Goal: Communication & Community: Ask a question

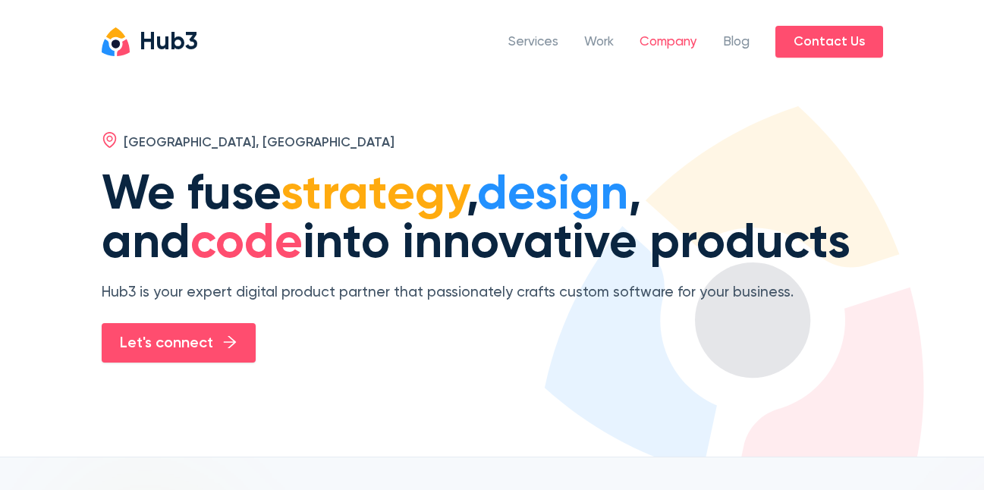
click at [673, 42] on link "Company" at bounding box center [669, 43] width 58 height 20
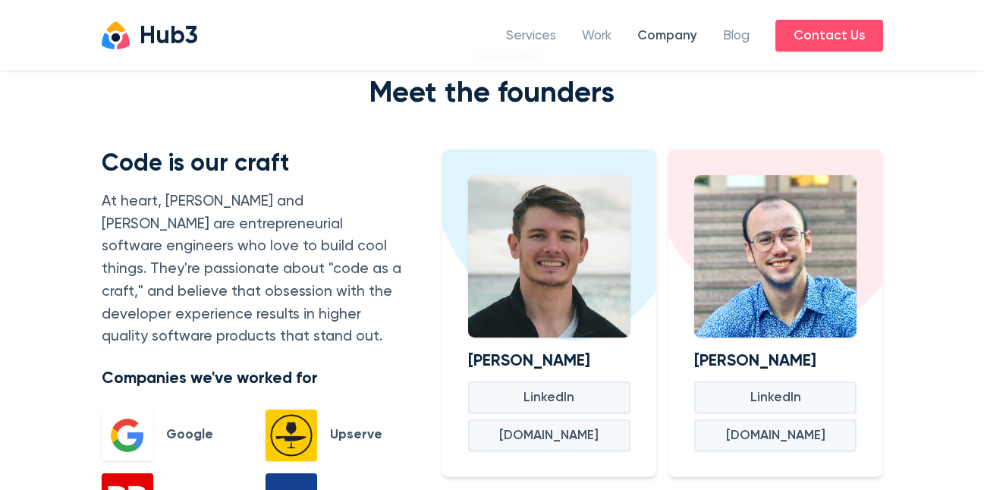
scroll to position [1214, 0]
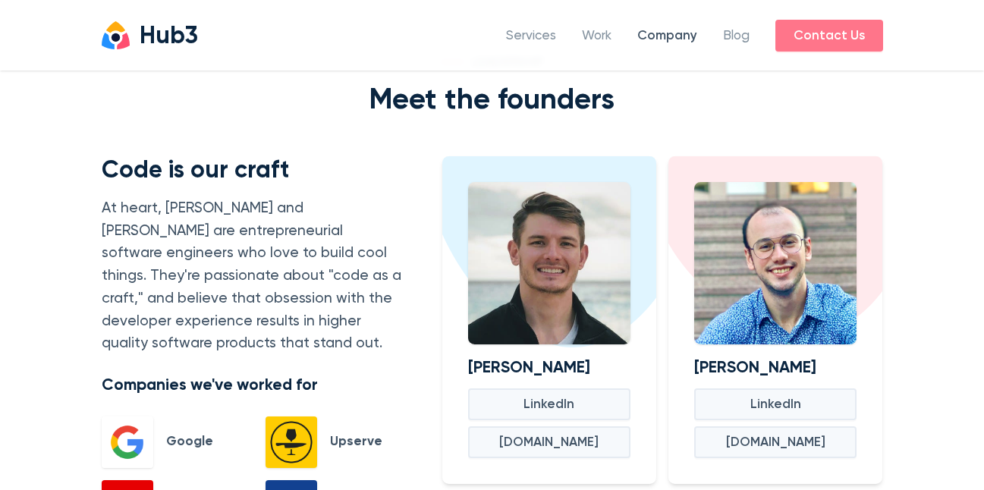
click at [848, 42] on span "Contact Us" at bounding box center [829, 36] width 71 height 20
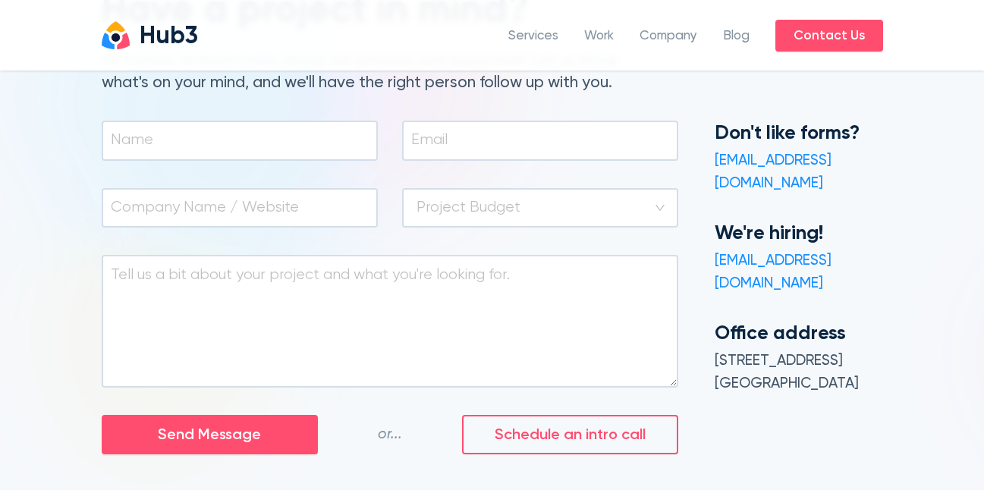
scroll to position [152, 0]
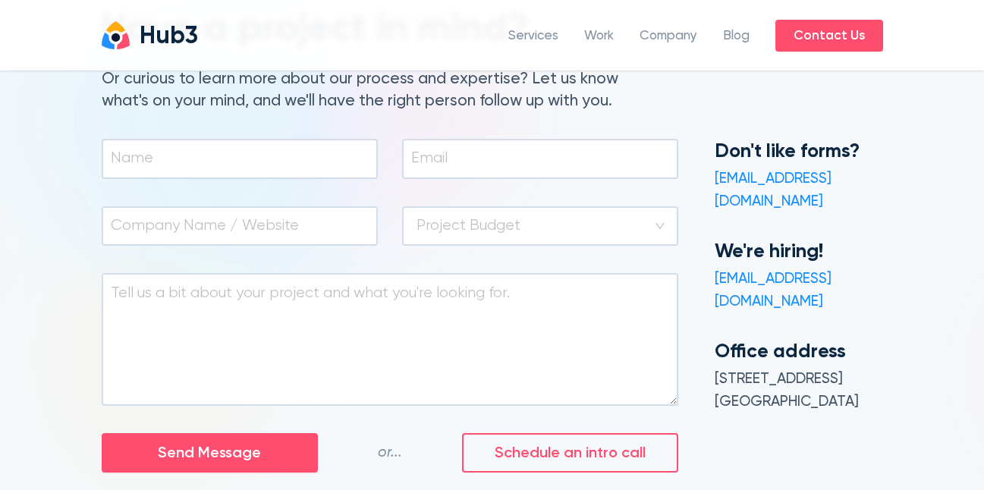
drag, startPoint x: 889, startPoint y: 400, endPoint x: 863, endPoint y: 395, distance: 27.1
click at [889, 400] on div "Don't like forms? [EMAIL_ADDRESS][DOMAIN_NAME] We're hiring! [EMAIL_ADDRESS][DO…" at bounding box center [799, 306] width 205 height 334
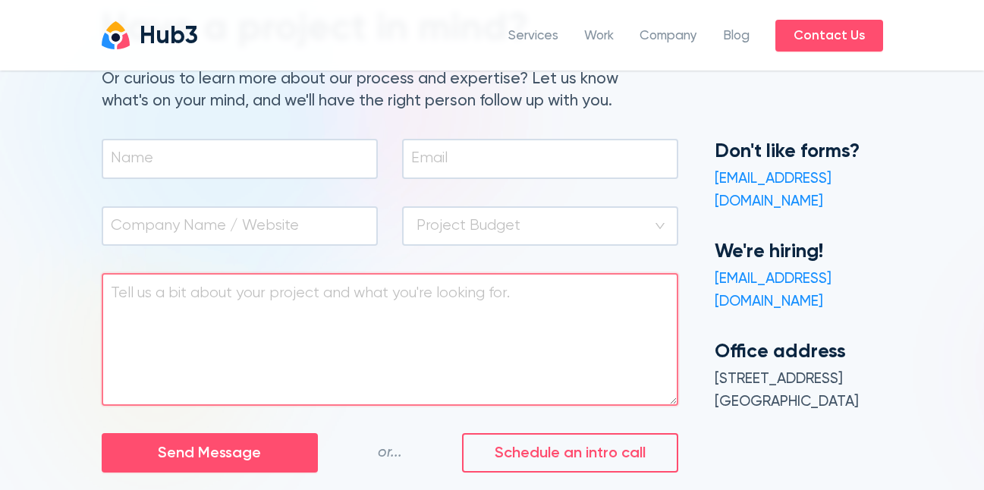
click at [551, 367] on textarea at bounding box center [390, 339] width 577 height 133
paste textarea "Greetings, I hope this message finds you well. My name is [PERSON_NAME], Fund M…"
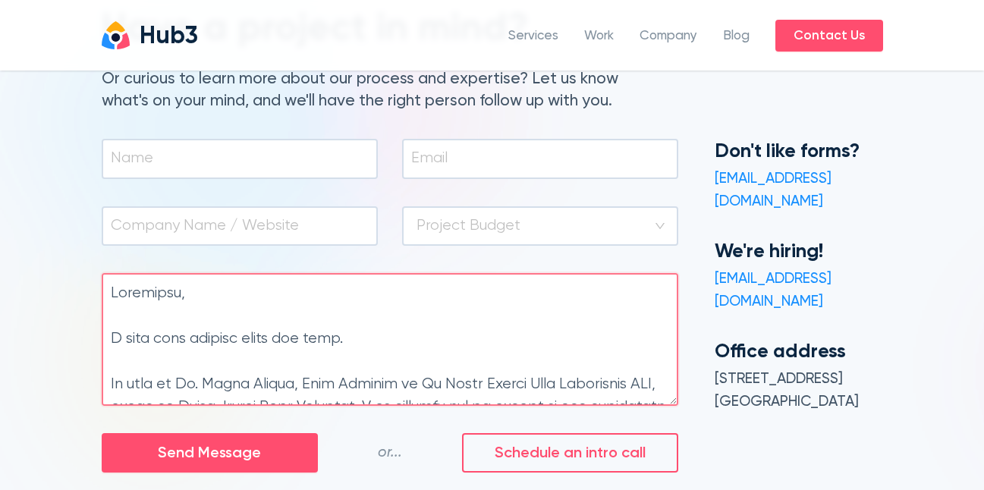
scroll to position [923, 0]
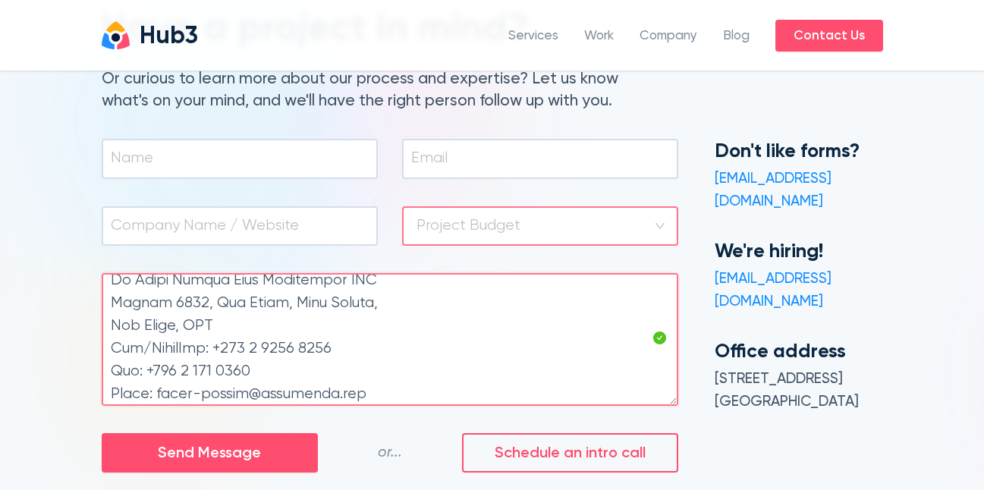
type textarea "Greetings, I hope this message finds you well. My name is [PERSON_NAME], Fund M…"
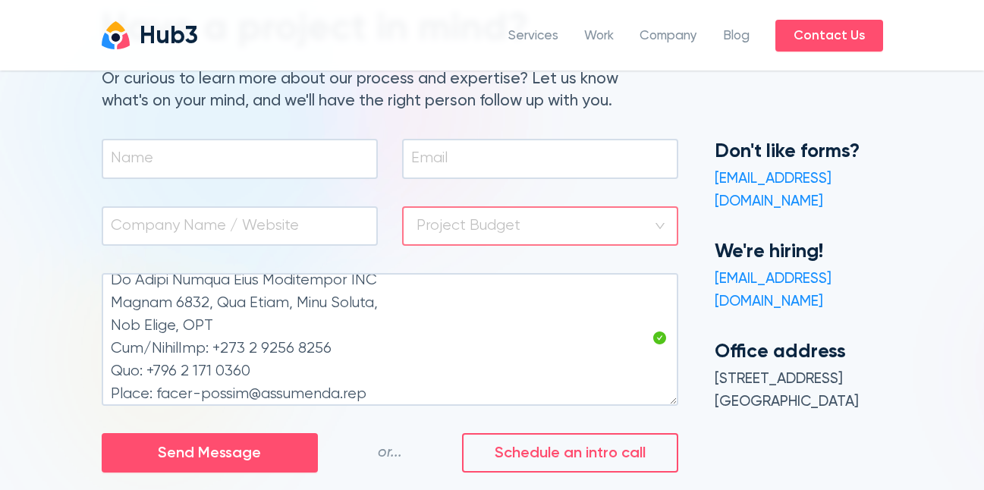
click at [480, 220] on input "search" at bounding box center [540, 226] width 247 height 37
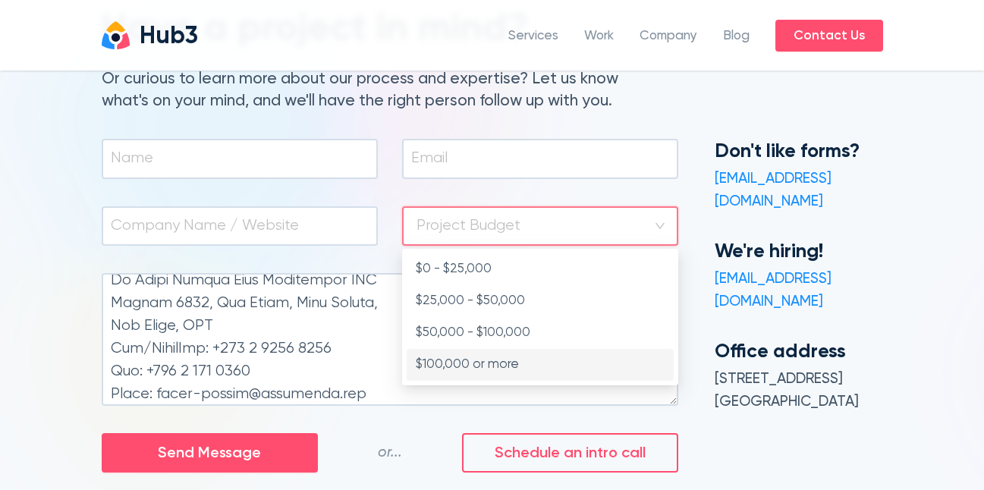
click at [510, 360] on div "$100,000 or more" at bounding box center [540, 365] width 249 height 20
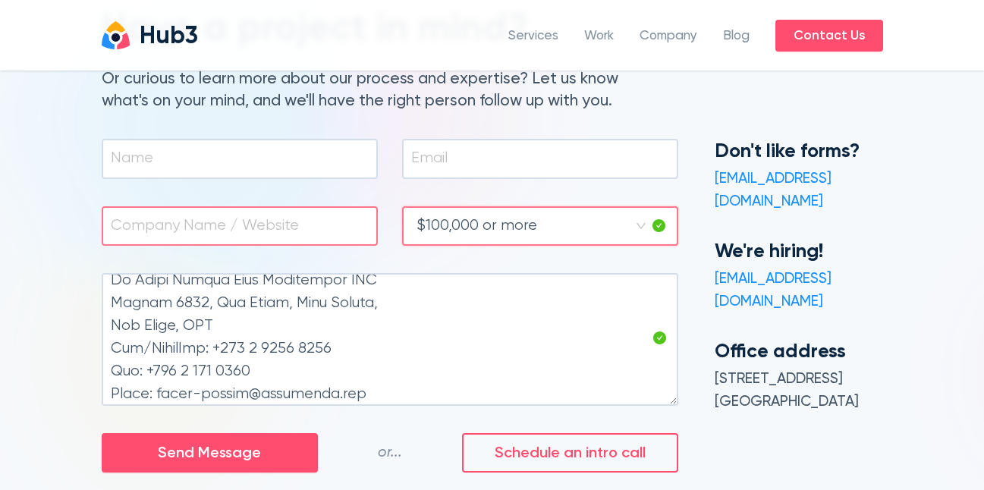
click at [293, 239] on span at bounding box center [240, 226] width 276 height 40
click at [283, 230] on input "text" at bounding box center [237, 226] width 253 height 21
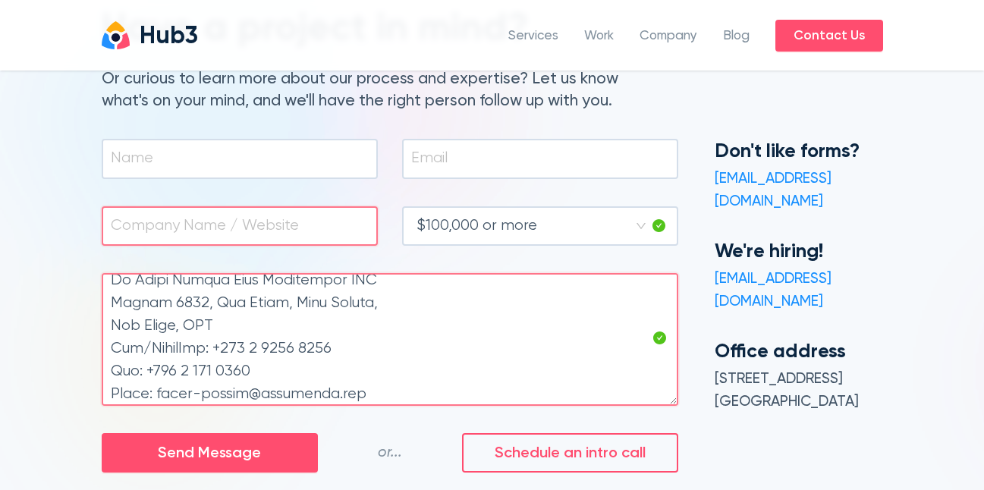
click at [322, 289] on textarea at bounding box center [390, 339] width 577 height 133
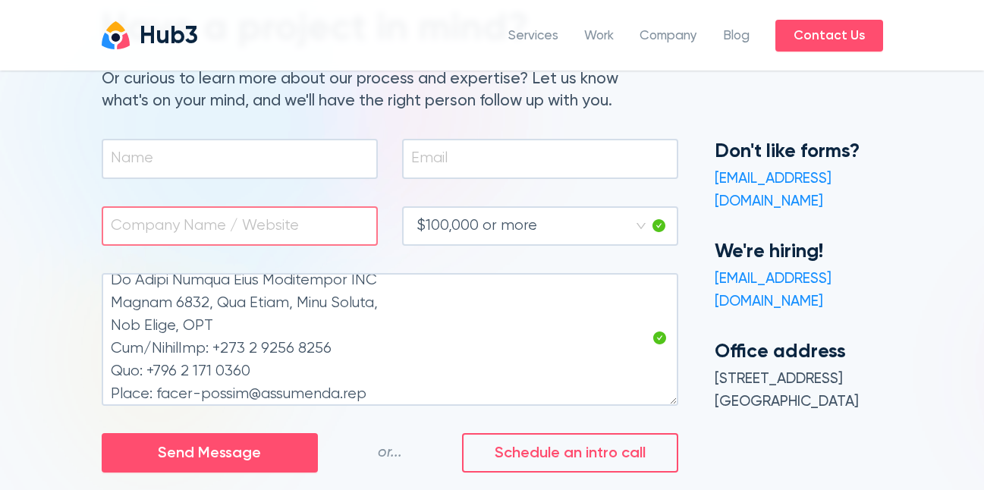
click at [276, 214] on span at bounding box center [240, 226] width 276 height 40
paste input "Al Saqar Middle East Investment PSC"
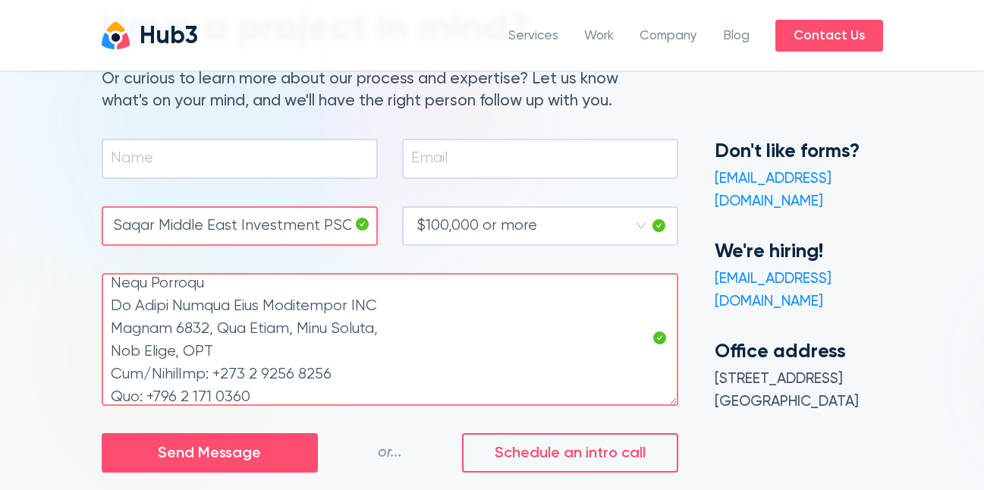
scroll to position [956, 0]
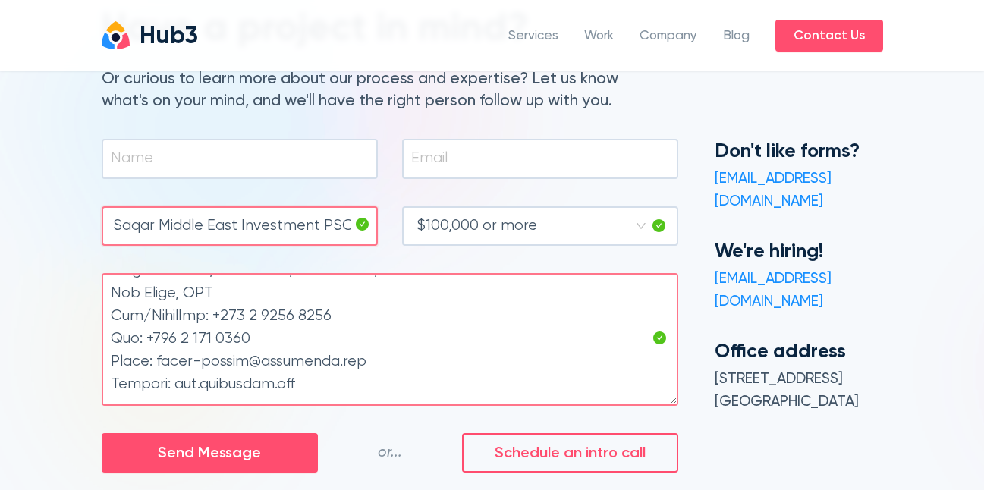
type input "Al Saqar Middle East Investment PSC"
drag, startPoint x: 387, startPoint y: 367, endPoint x: 159, endPoint y: 365, distance: 228.4
click at [159, 365] on textarea at bounding box center [390, 339] width 577 height 133
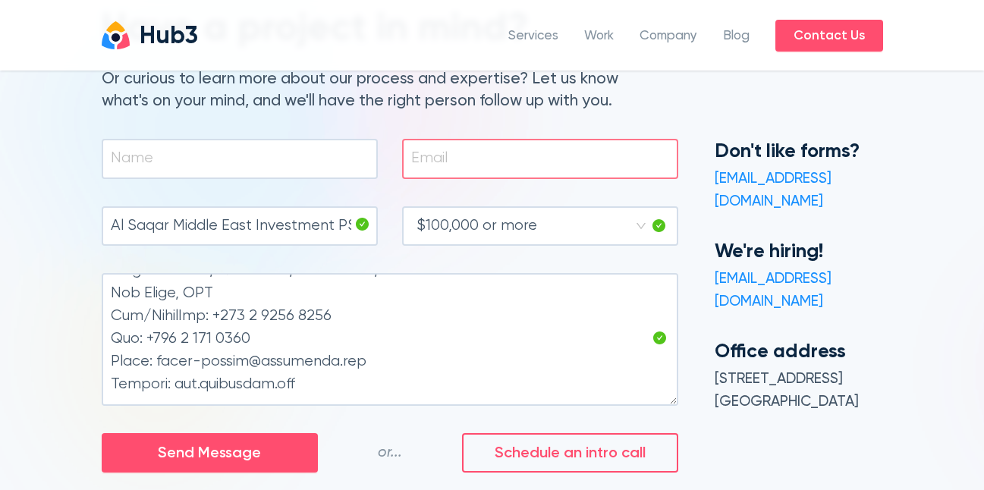
click at [492, 165] on input "text" at bounding box center [537, 158] width 253 height 21
paste input "[PERSON_NAME][EMAIL_ADDRESS][DOMAIN_NAME]"
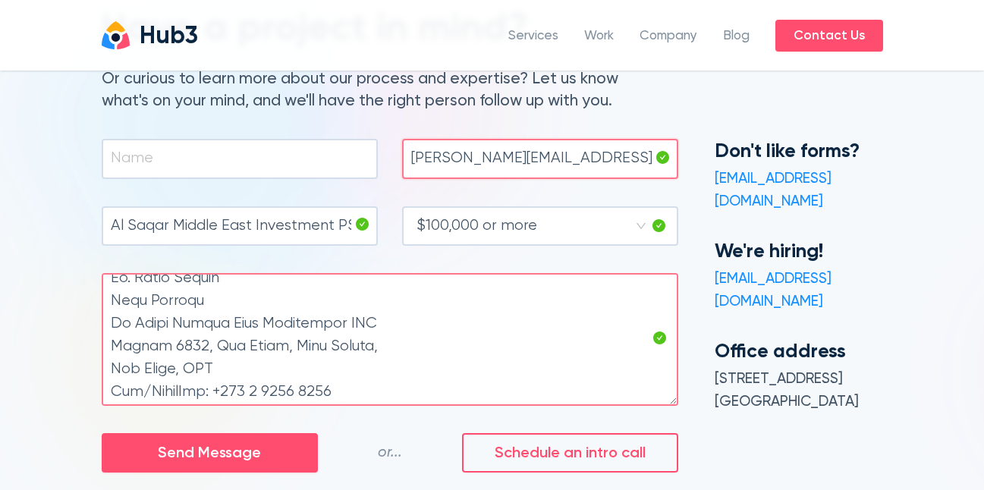
scroll to position [804, 0]
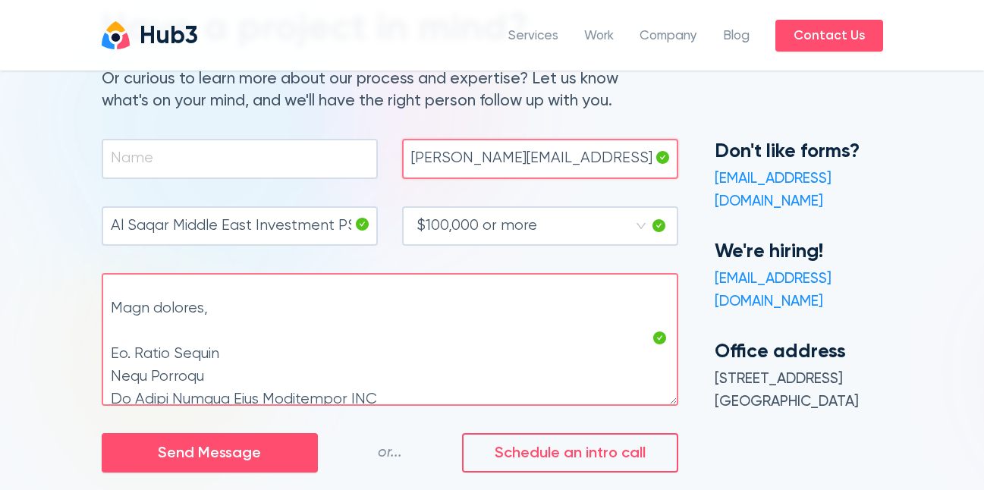
type input "[PERSON_NAME][EMAIL_ADDRESS][DOMAIN_NAME]"
drag, startPoint x: 256, startPoint y: 358, endPoint x: 134, endPoint y: 355, distance: 123.0
click at [134, 355] on textarea at bounding box center [390, 339] width 577 height 133
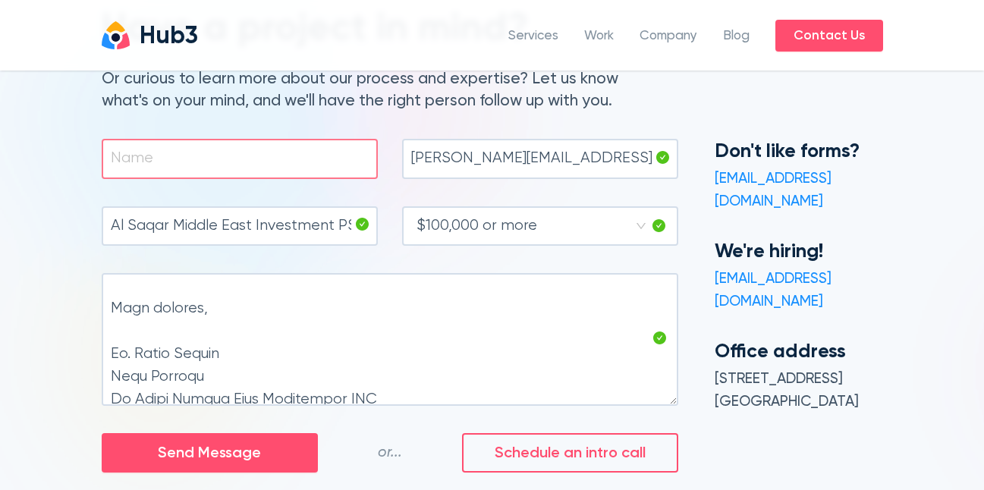
click at [200, 156] on input "text" at bounding box center [237, 158] width 253 height 21
paste input "[PERSON_NAME]"
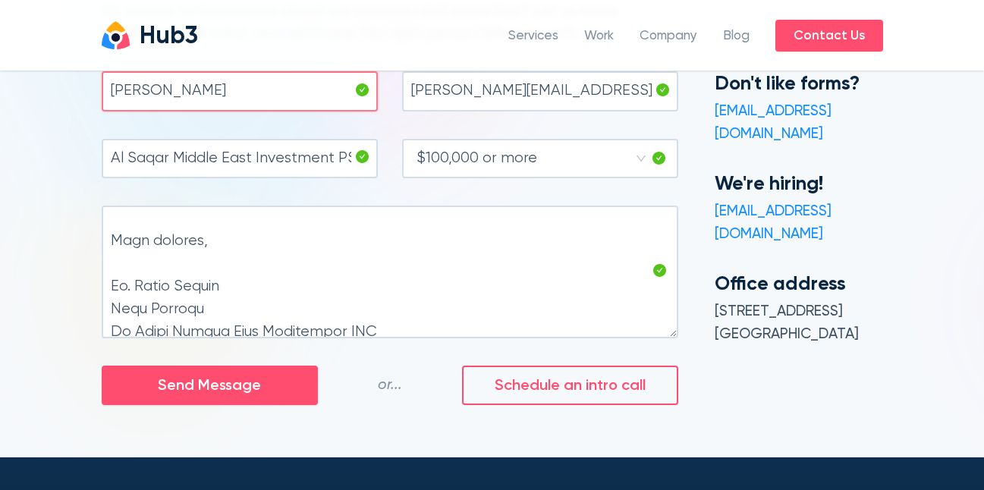
scroll to position [304, 0]
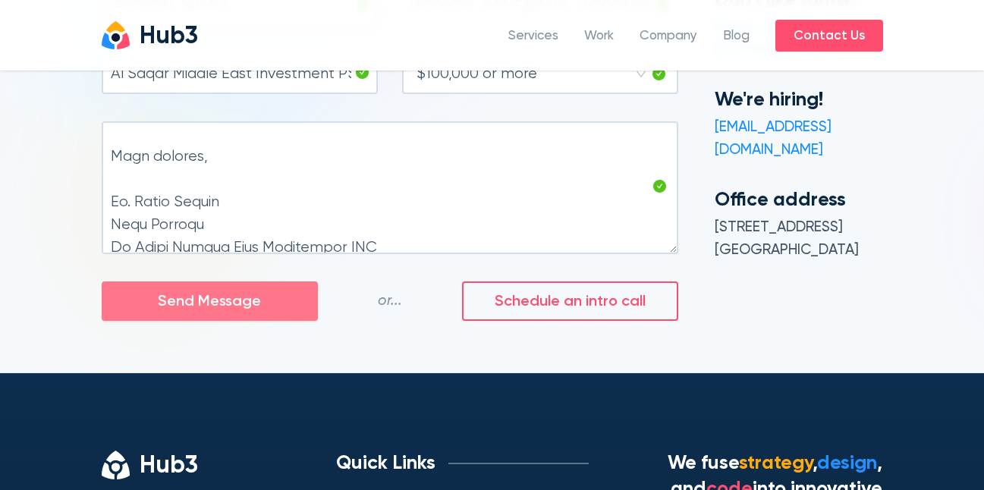
type input "[PERSON_NAME]"
click at [209, 304] on span "Send Message" at bounding box center [209, 302] width 103 height 24
